Goal: Transaction & Acquisition: Purchase product/service

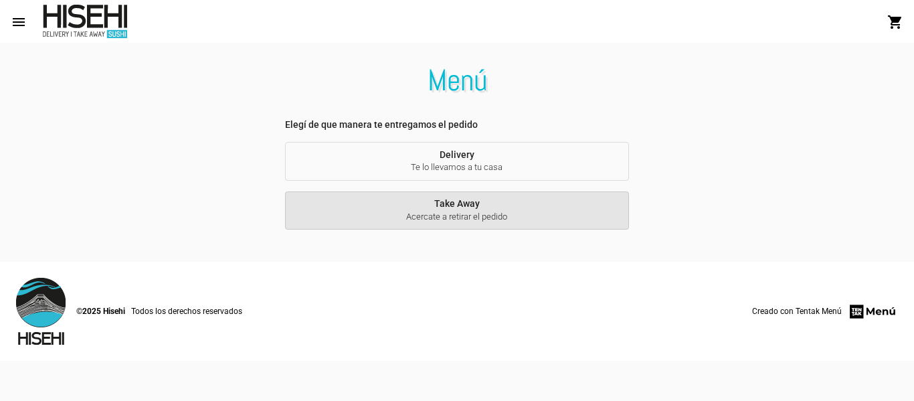
click at [482, 220] on span "Acercate a retirar el pedido" at bounding box center [457, 217] width 323 height 12
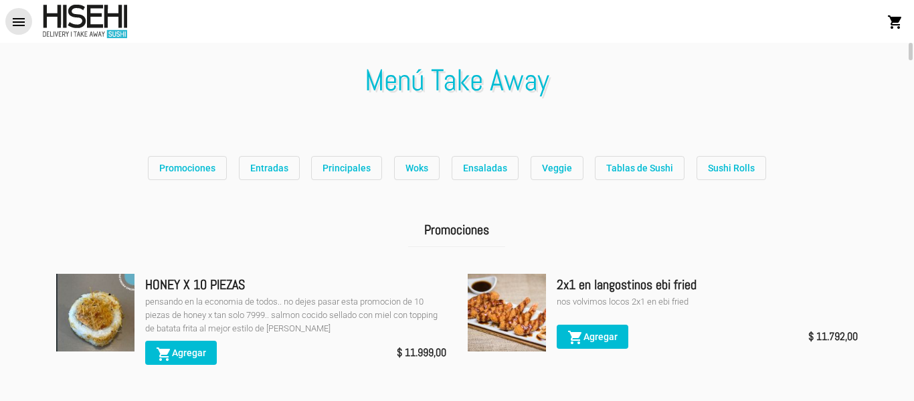
click at [17, 15] on mat-icon "menu" at bounding box center [19, 22] width 16 height 16
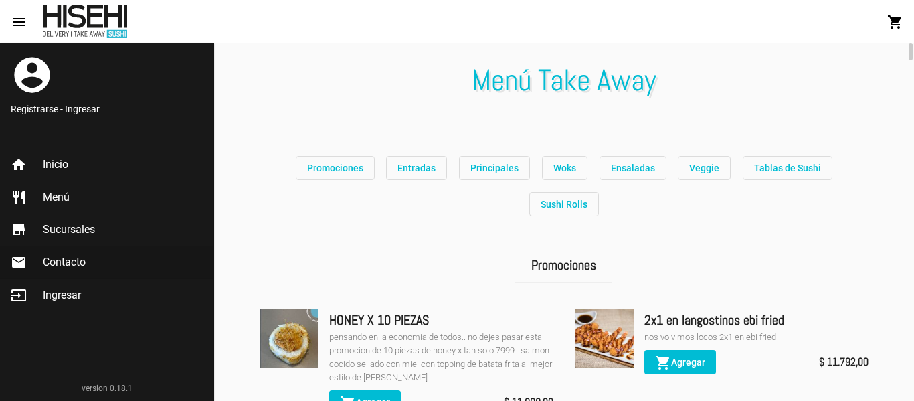
click at [54, 257] on span "Contacto" at bounding box center [64, 262] width 43 height 13
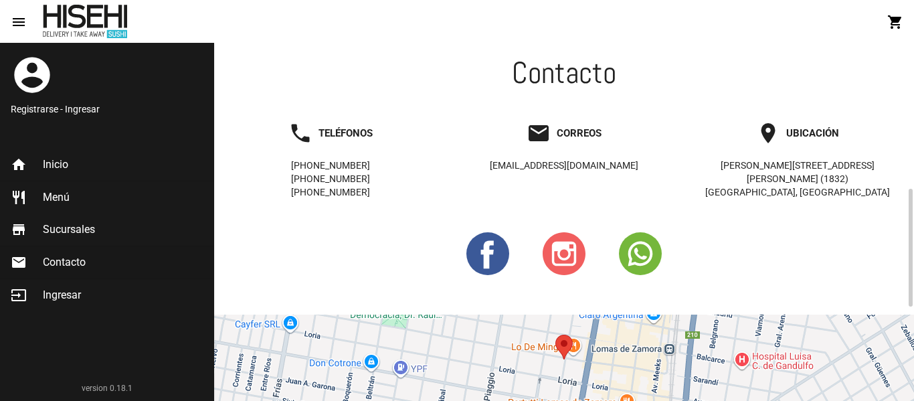
scroll to position [450, 0]
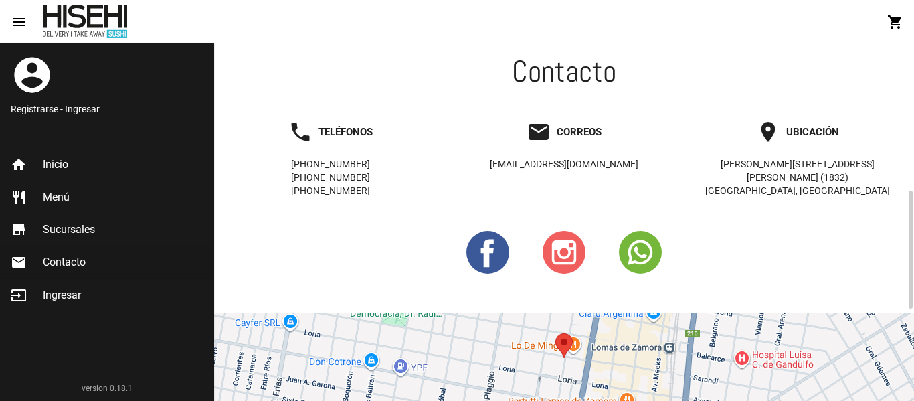
click at [635, 252] on circle at bounding box center [640, 252] width 43 height 43
click at [41, 189] on link "restaurant Menú" at bounding box center [106, 197] width 213 height 32
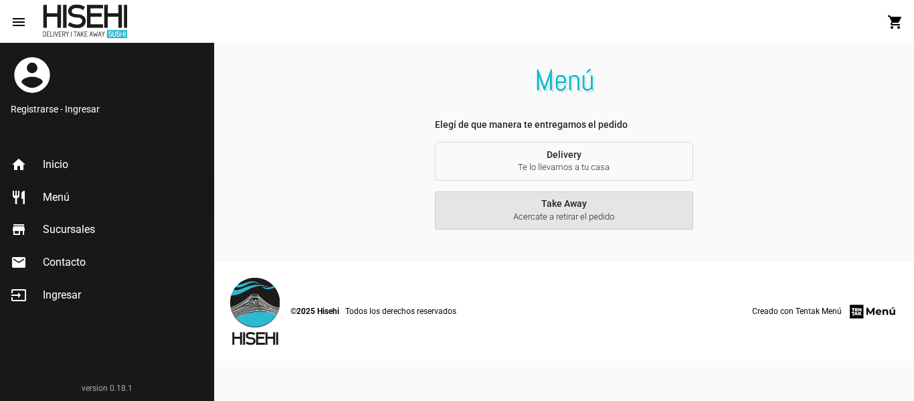
click at [556, 224] on button "Take Away Acercate a retirar el pedido" at bounding box center [564, 210] width 258 height 39
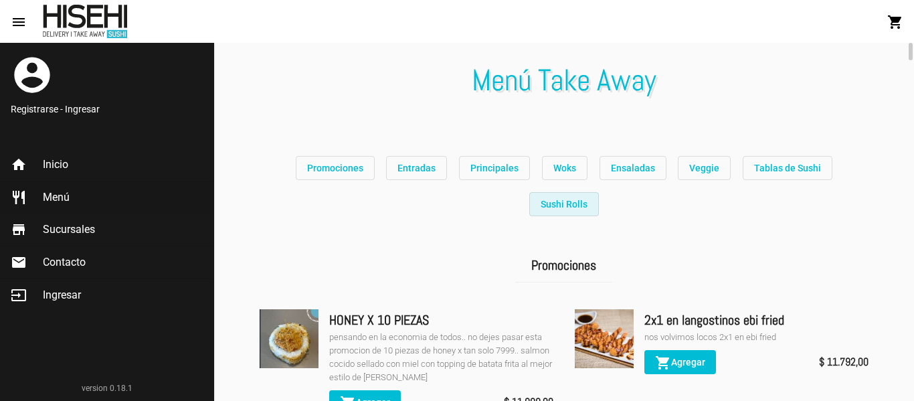
click at [588, 199] on span "Sushi Rolls" at bounding box center [564, 204] width 47 height 11
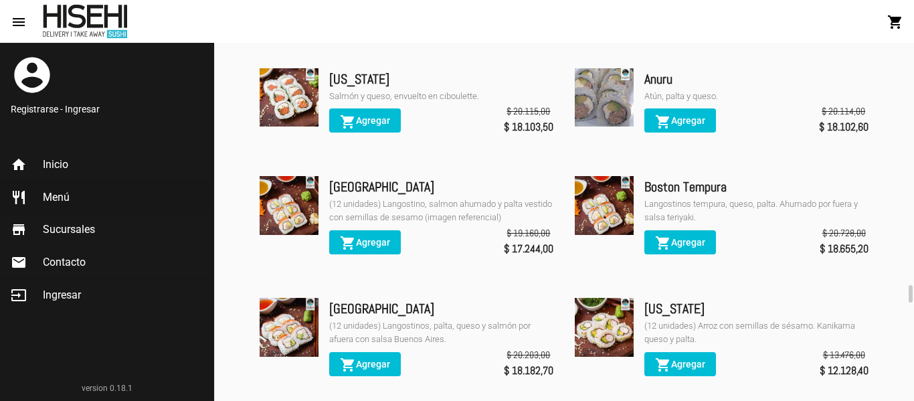
scroll to position [4734, 0]
